Goal: Use online tool/utility: Use online tool/utility

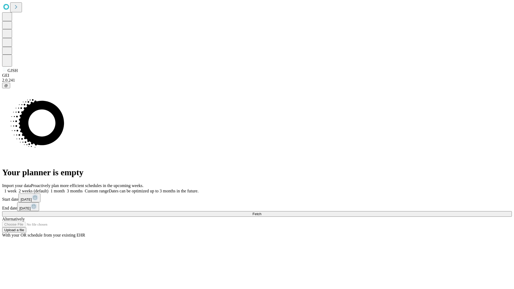
click at [261, 212] on span "Fetch" at bounding box center [257, 214] width 9 height 4
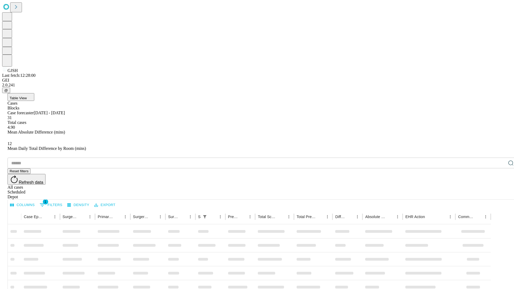
click at [500, 195] on div "Depot" at bounding box center [263, 197] width 510 height 5
